Goal: Entertainment & Leisure: Consume media (video, audio)

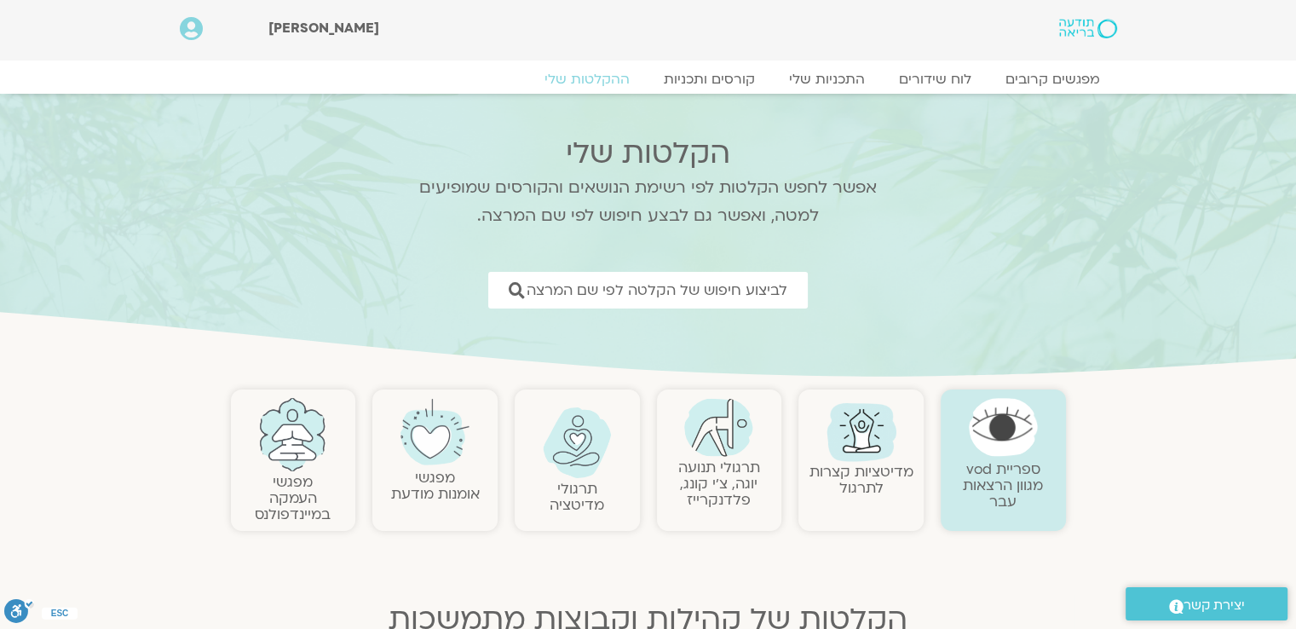
click at [762, 466] on h2 "תרגולי תנועה יוגה, צ׳י קונג, פלדנקרייז" at bounding box center [719, 483] width 108 height 49
click at [739, 466] on link "תרגולי תנועה יוגה, צ׳י קונג, פלדנקרייז" at bounding box center [719, 483] width 82 height 52
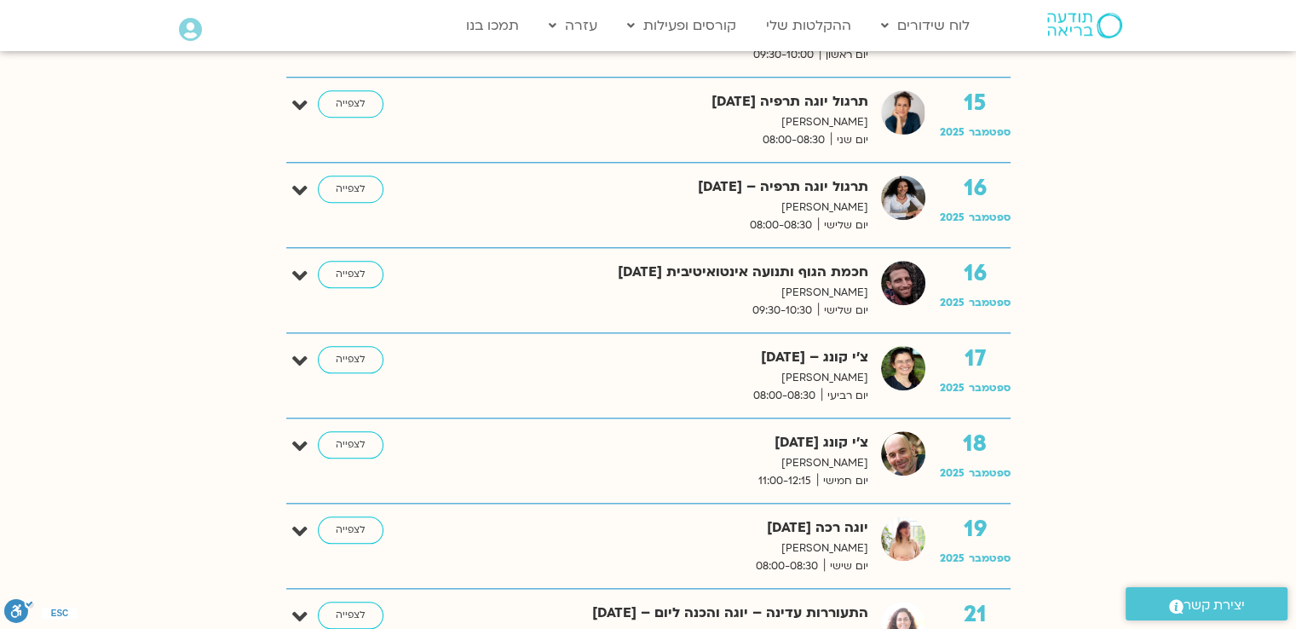
scroll to position [1789, 0]
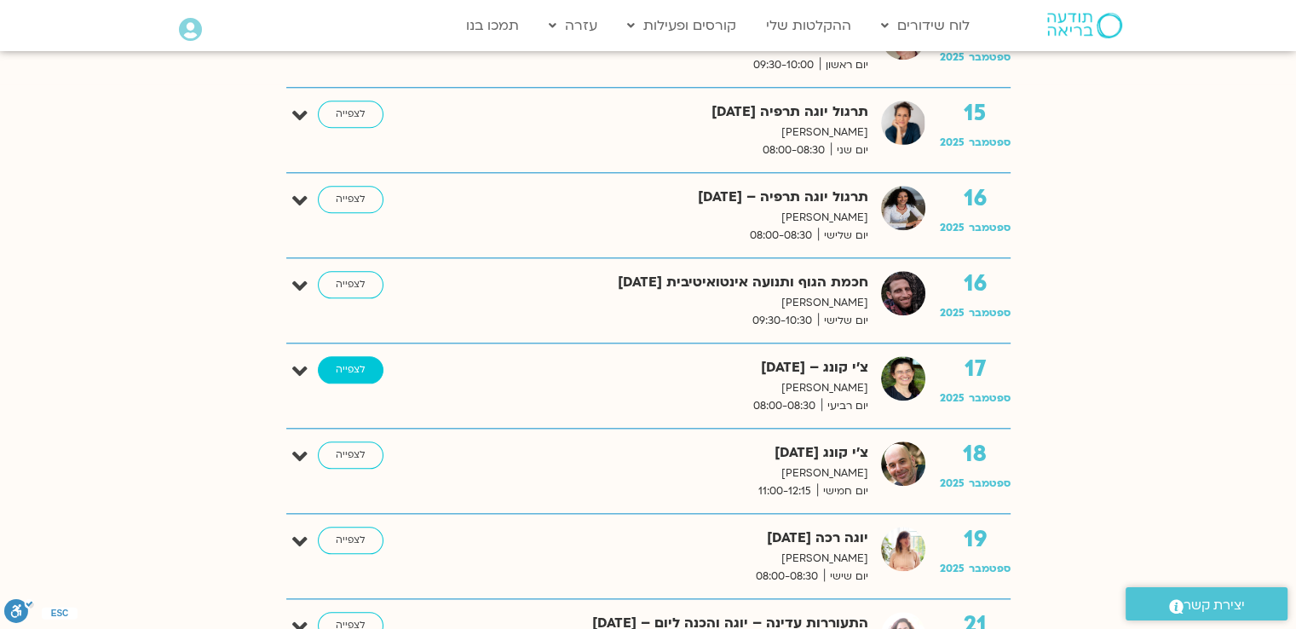
click at [363, 369] on link "לצפייה" at bounding box center [351, 369] width 66 height 27
